Goal: Task Accomplishment & Management: Manage account settings

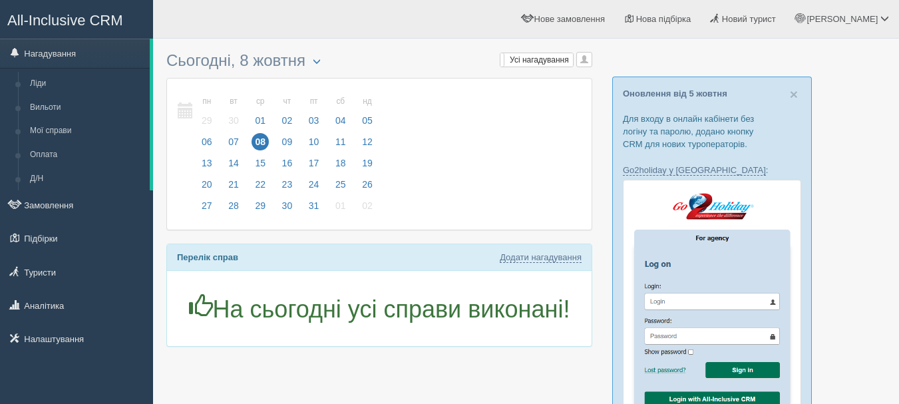
click at [39, 333] on link "Налаштування" at bounding box center [76, 338] width 153 height 29
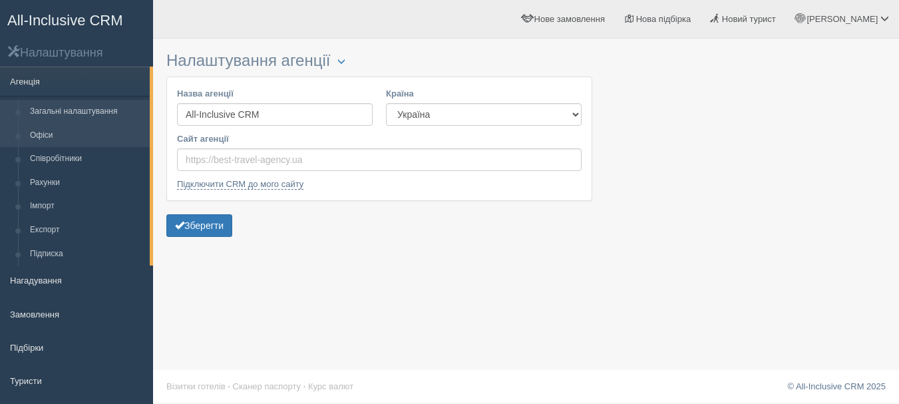
click at [109, 140] on link "Офіси" at bounding box center [87, 136] width 126 height 24
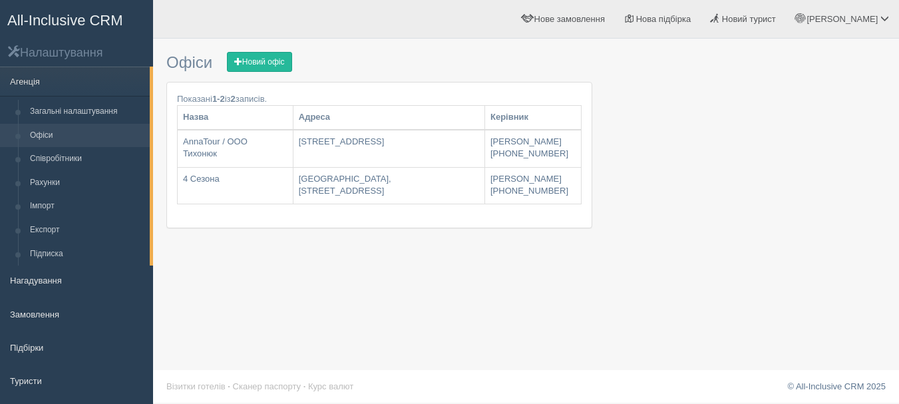
click at [118, 22] on span "All-Inclusive CRM" at bounding box center [65, 20] width 116 height 17
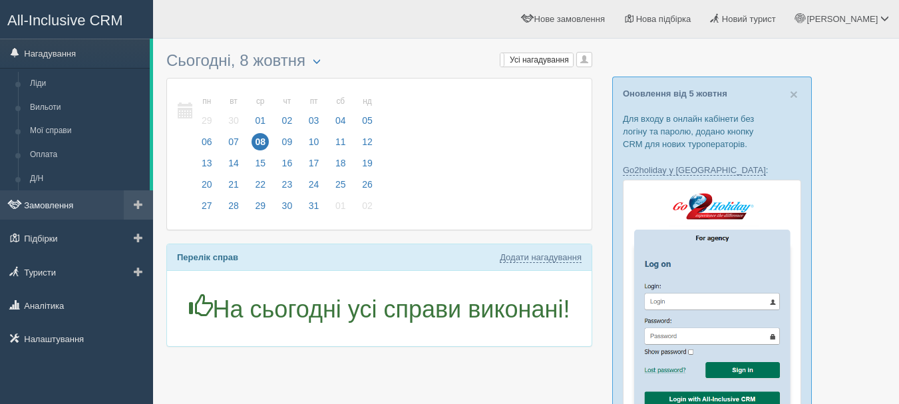
click at [70, 209] on link "Замовлення" at bounding box center [76, 204] width 153 height 29
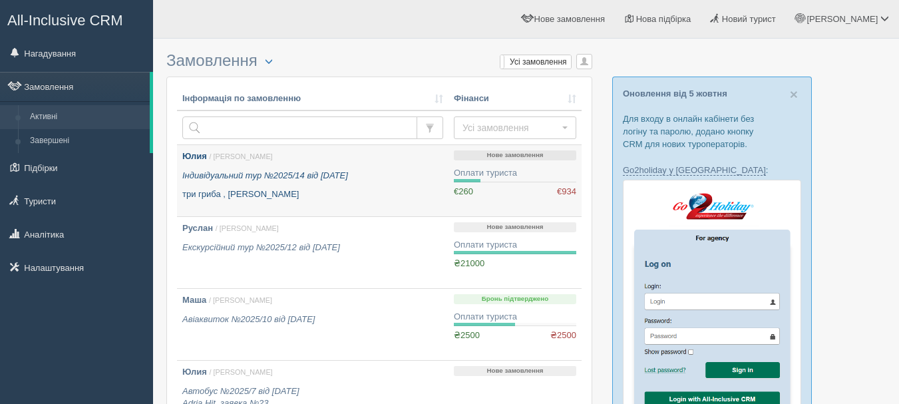
click at [330, 212] on link "Юлия / Anna Т. Індивідуальний тур №2025/14 від 21.05.2025 три гриба , Барбадос" at bounding box center [313, 180] width 272 height 71
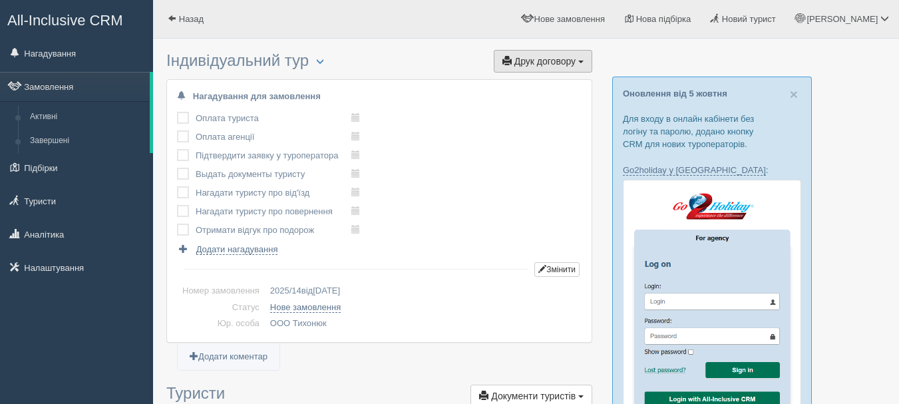
click at [576, 61] on button "Друк договору Друк" at bounding box center [543, 61] width 98 height 23
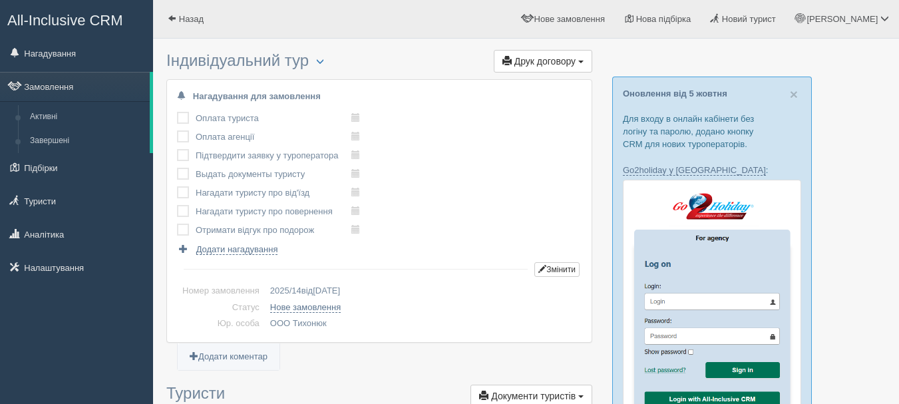
click at [115, 23] on span "All-Inclusive CRM" at bounding box center [65, 20] width 116 height 17
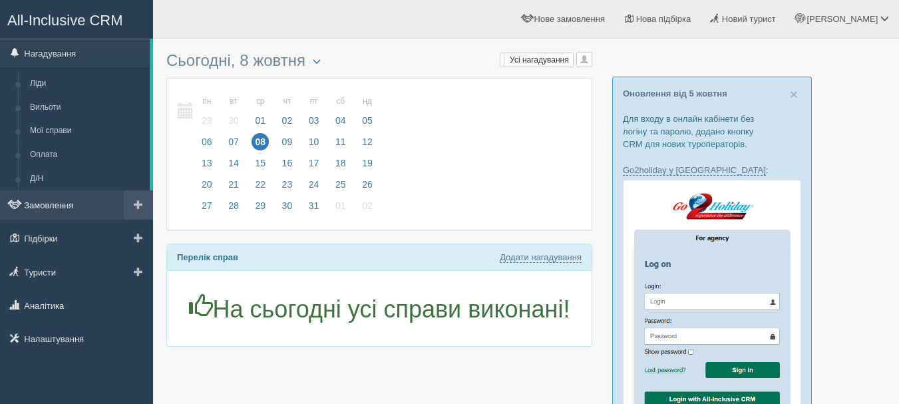
click at [49, 206] on link "Замовлення" at bounding box center [76, 204] width 153 height 29
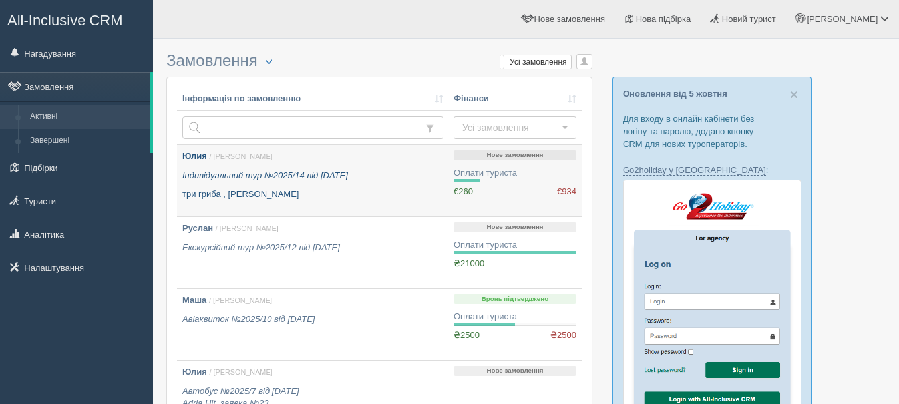
click at [409, 186] on div "Юлия / Anna Т. Індивідуальний тур №2025/14 від 21.05.2025 три гриба , Барбадос" at bounding box center [312, 175] width 261 height 51
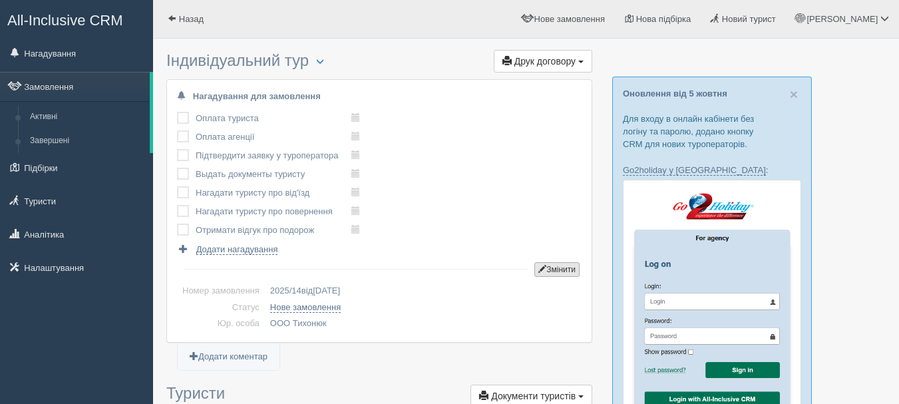
click at [554, 271] on button "Змінити" at bounding box center [556, 269] width 45 height 15
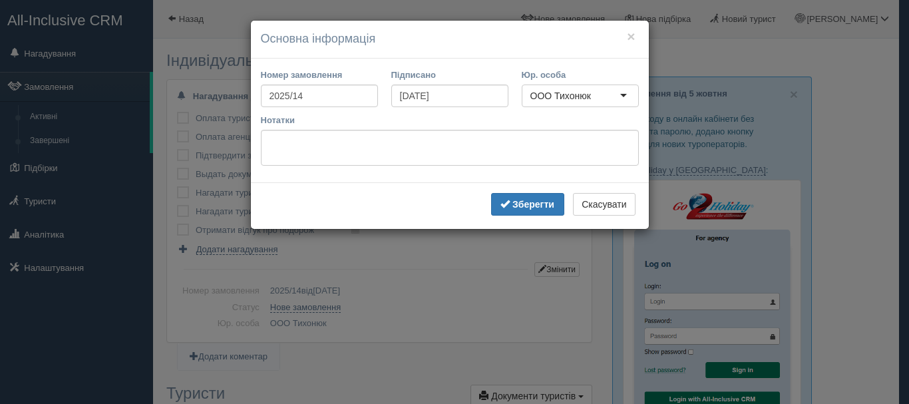
click at [608, 92] on div "ООО Тихонюк" at bounding box center [580, 96] width 117 height 23
click at [675, 54] on div "× Основна інформація Номер замовлення 2025/14 Підписано 21.05.2025 Юр. особа ОО…" at bounding box center [454, 202] width 909 height 404
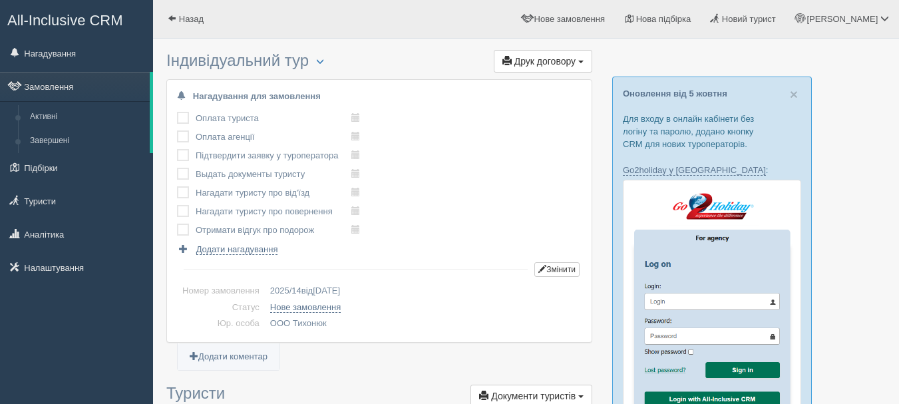
click at [100, 15] on span "All-Inclusive CRM" at bounding box center [65, 20] width 116 height 17
